Goal: Task Accomplishment & Management: Use online tool/utility

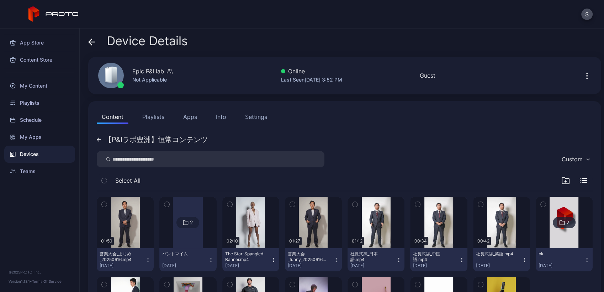
click at [111, 116] on button "Content" at bounding box center [113, 117] width 32 height 14
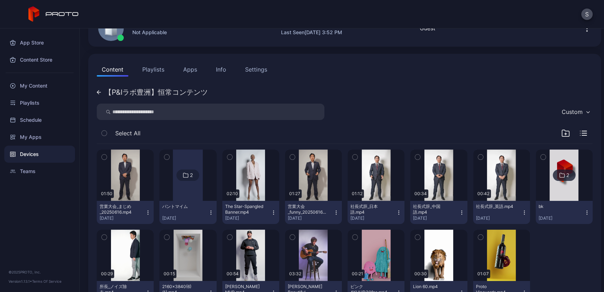
scroll to position [79, 0]
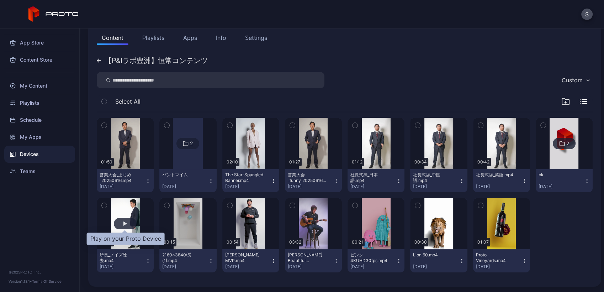
click at [129, 219] on div "button" at bounding box center [125, 223] width 23 height 11
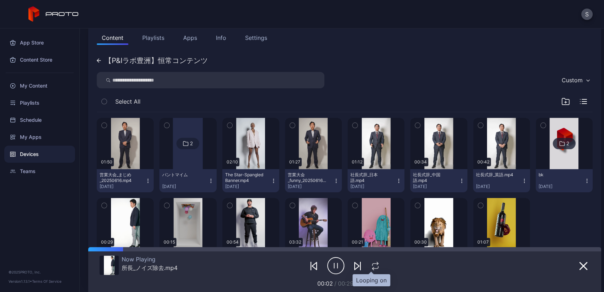
click at [371, 266] on icon "button" at bounding box center [375, 265] width 9 height 9
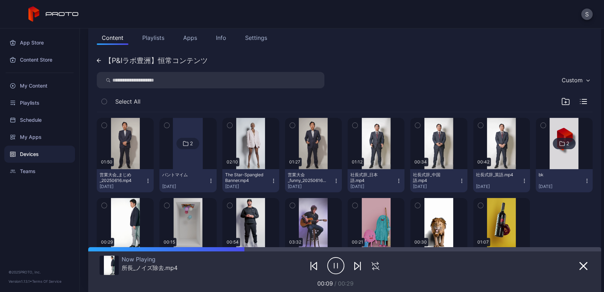
click at [31, 154] on div "Devices" at bounding box center [39, 153] width 71 height 17
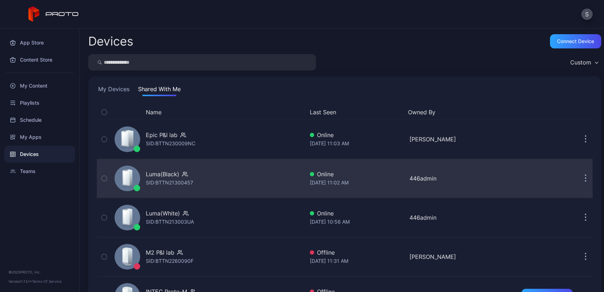
click at [206, 187] on div "Luma(Black) SID: BTTN21300457" at bounding box center [208, 178] width 192 height 36
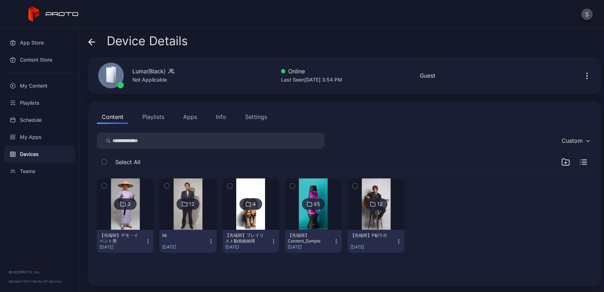
click at [583, 75] on icon "button" at bounding box center [587, 75] width 9 height 9
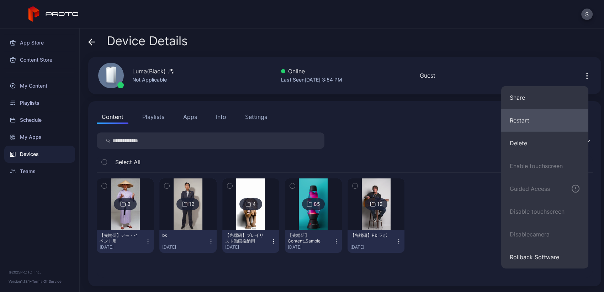
click at [546, 123] on button "Restart" at bounding box center [544, 120] width 87 height 23
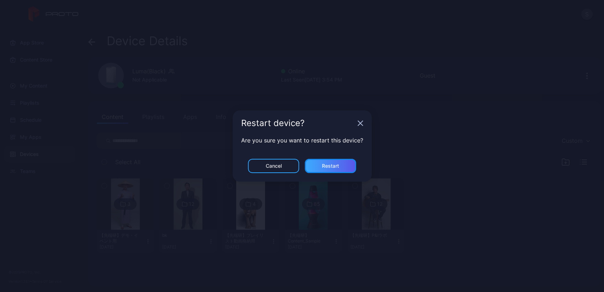
click at [318, 167] on div "Restart" at bounding box center [330, 166] width 51 height 14
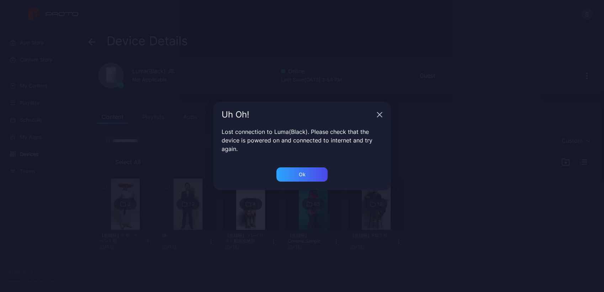
click at [125, 153] on div "Uh Oh! Lost connection to Luma(Black). Please check that the device is powered …" at bounding box center [302, 146] width 604 height 292
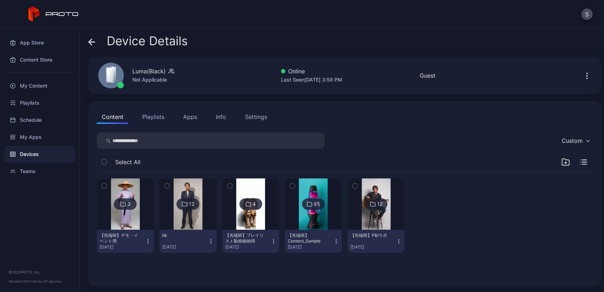
click at [255, 114] on div "Settings" at bounding box center [256, 116] width 22 height 9
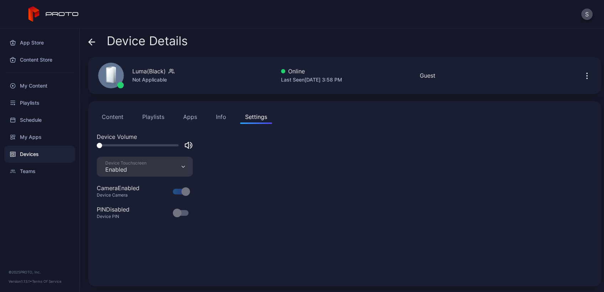
drag, startPoint x: 100, startPoint y: 145, endPoint x: 94, endPoint y: 144, distance: 6.1
click at [94, 144] on div "Content Playlists Apps Info Settings Device Volume Device Touchscreen Enabled C…" at bounding box center [344, 193] width 513 height 185
click at [90, 39] on icon at bounding box center [91, 41] width 7 height 7
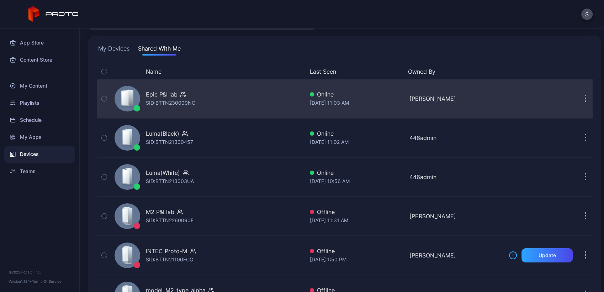
scroll to position [44, 0]
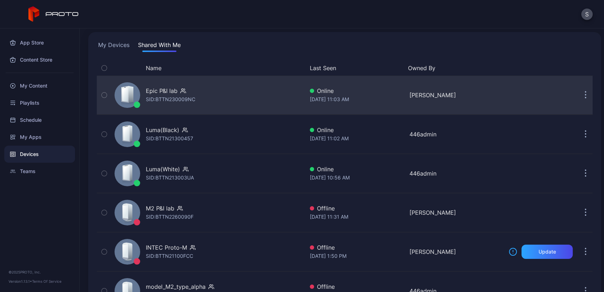
click at [237, 90] on div "Epic P&I lab SID: BTTN230009NC" at bounding box center [208, 95] width 192 height 36
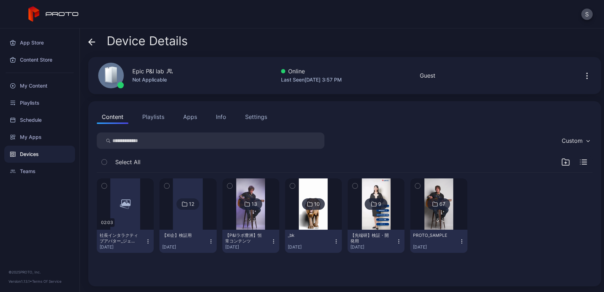
click at [250, 118] on div "Settings" at bounding box center [256, 116] width 22 height 9
